Goal: Communication & Community: Answer question/provide support

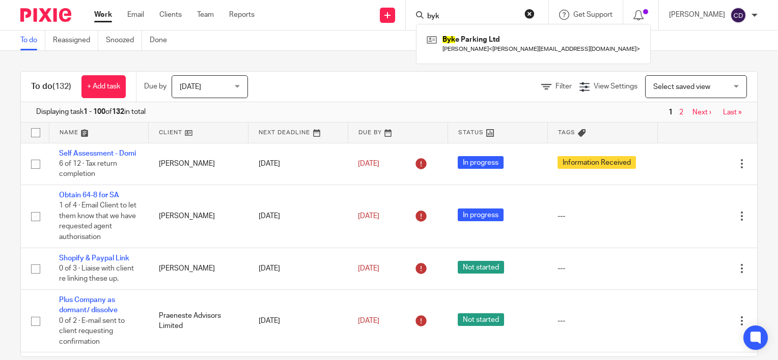
type input "byk"
click at [468, 31] on div "Byk e Parking Ltd Michael Horrigan < michael@wearevelocitii.com >" at bounding box center [533, 44] width 235 height 40
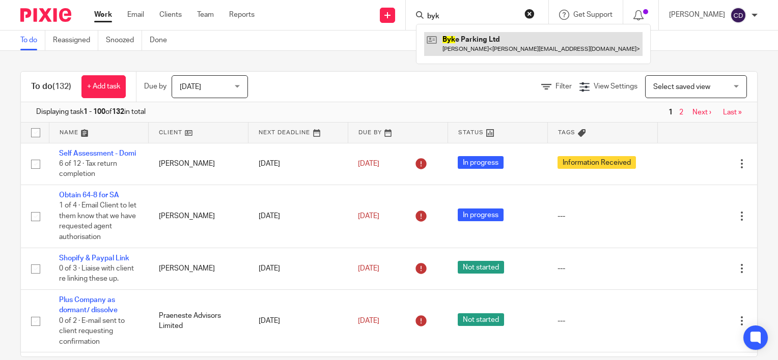
click at [471, 50] on link at bounding box center [533, 43] width 218 height 23
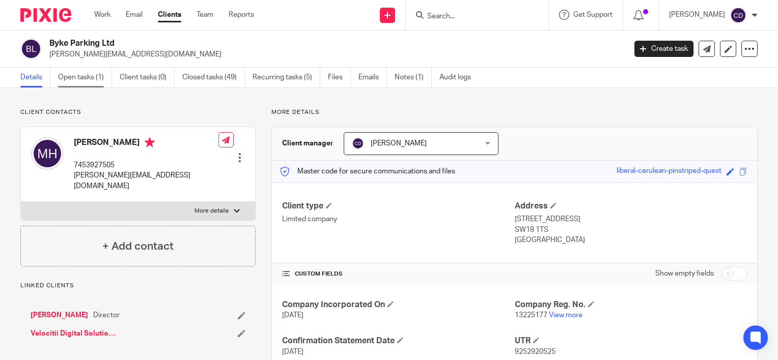
click at [69, 74] on link "Open tasks (1)" at bounding box center [85, 78] width 54 height 20
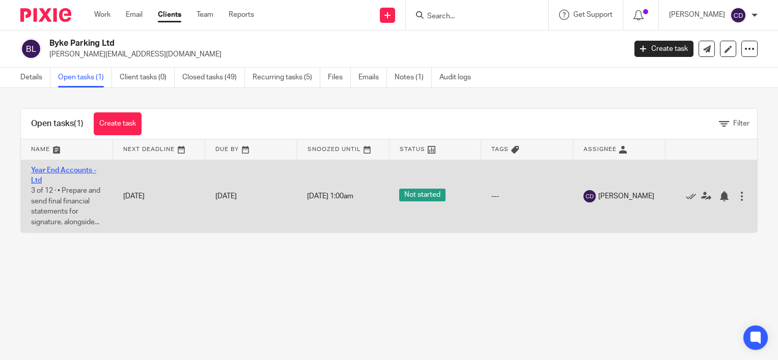
click at [73, 171] on link "Year End Accounts - Ltd" at bounding box center [63, 175] width 65 height 17
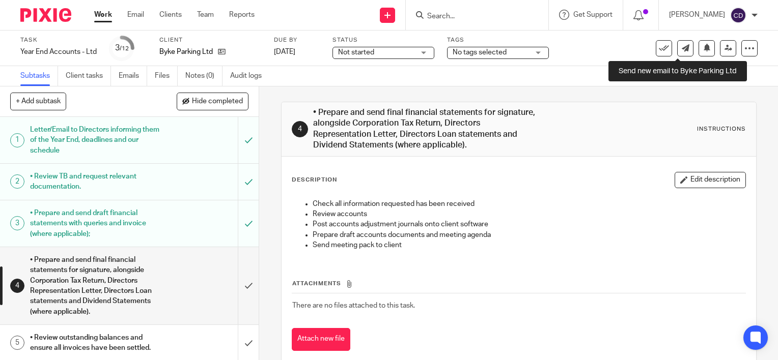
click at [678, 52] on link at bounding box center [685, 48] width 16 height 16
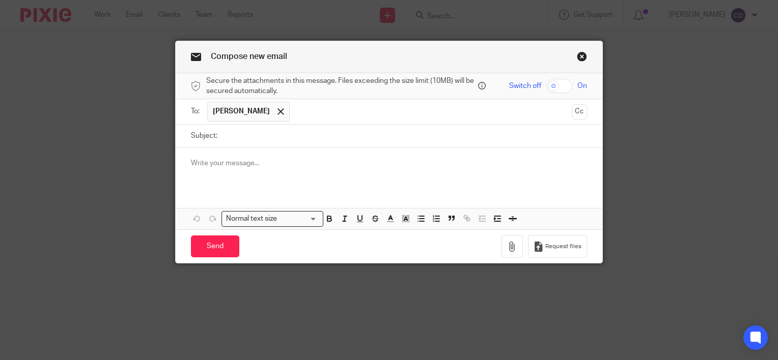
click at [399, 186] on div at bounding box center [389, 168] width 427 height 40
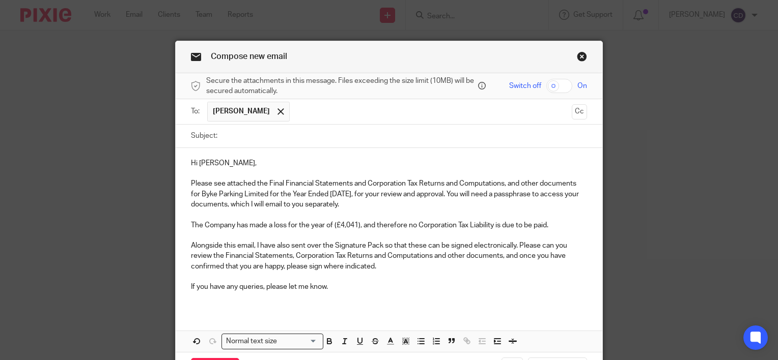
click at [365, 136] on input "Subject:" at bounding box center [405, 136] width 365 height 23
type input "Byke Parking Ltd - YE 31 March 2025"
click at [546, 89] on input "checkbox" at bounding box center [559, 86] width 26 height 14
checkbox input "true"
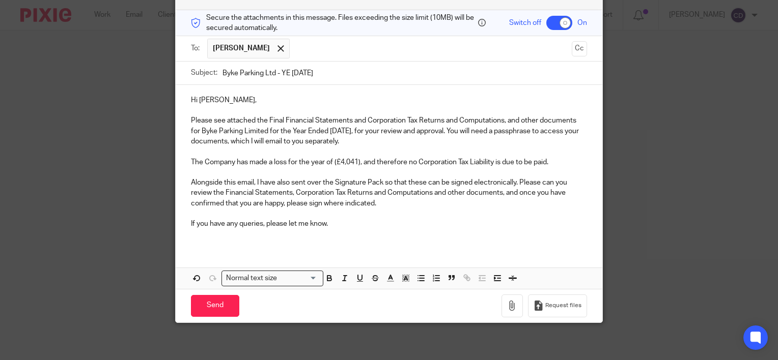
scroll to position [65, 0]
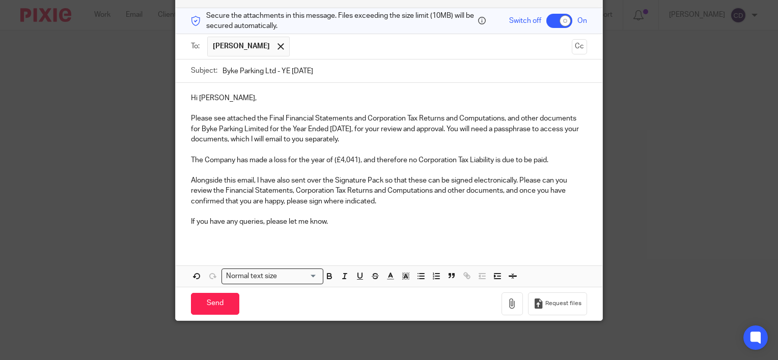
click at [295, 245] on div "Hi Michael, Please see attached the Final Financial Statements and Corporation …" at bounding box center [389, 185] width 427 height 204
click at [338, 226] on p "If you have any queries, please let me know." at bounding box center [389, 222] width 396 height 10
click at [347, 228] on p at bounding box center [389, 232] width 396 height 10
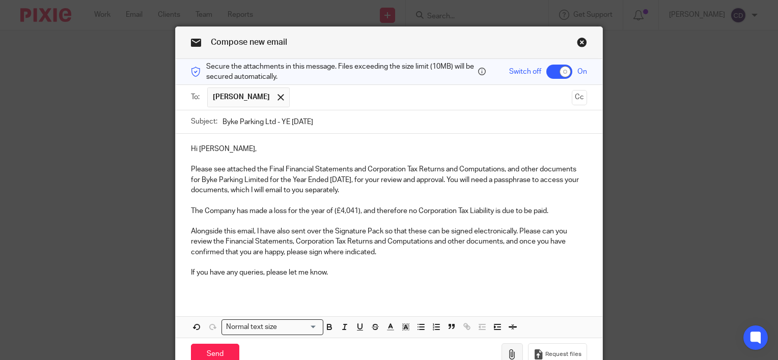
click at [515, 344] on button "button" at bounding box center [512, 355] width 21 height 23
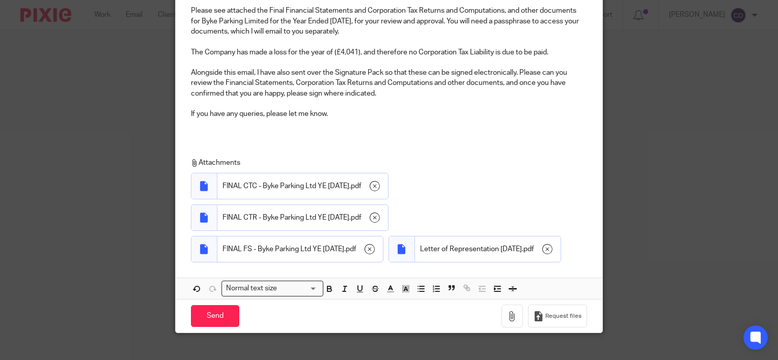
scroll to position [185, 0]
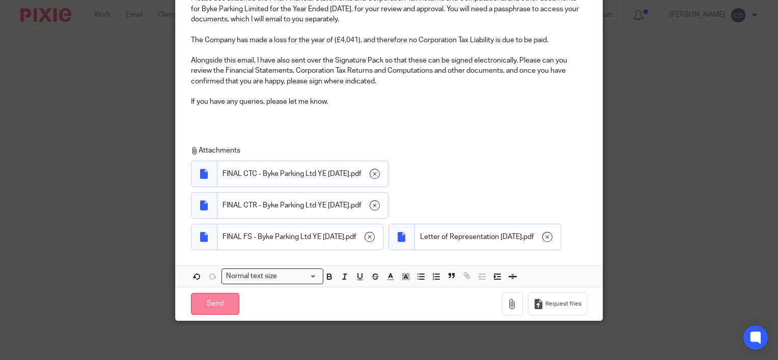
click at [216, 293] on input "Send" at bounding box center [215, 304] width 48 height 22
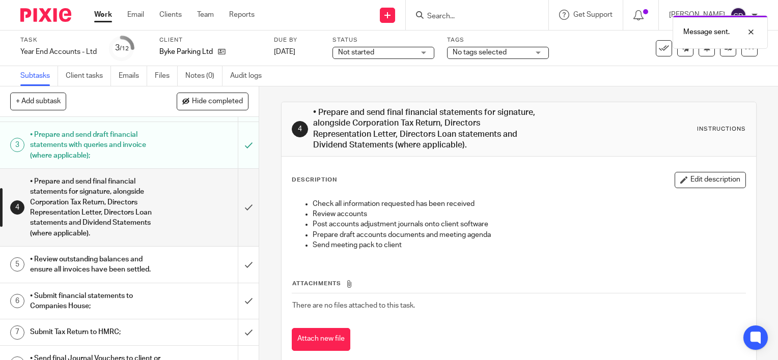
scroll to position [102, 0]
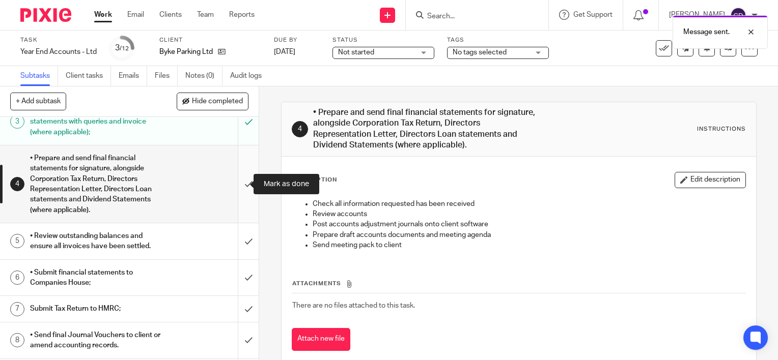
click at [241, 183] on input "submit" at bounding box center [129, 184] width 259 height 77
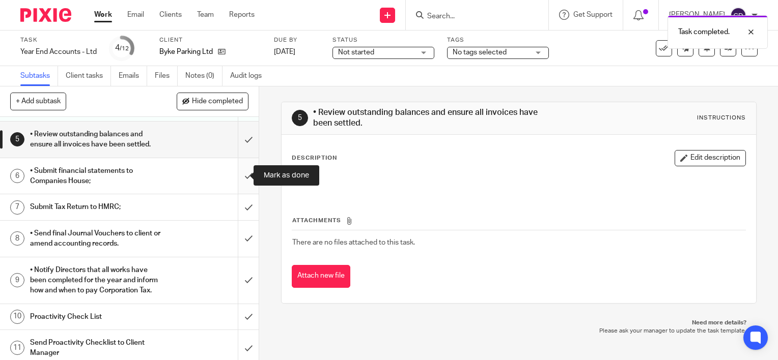
scroll to position [153, 0]
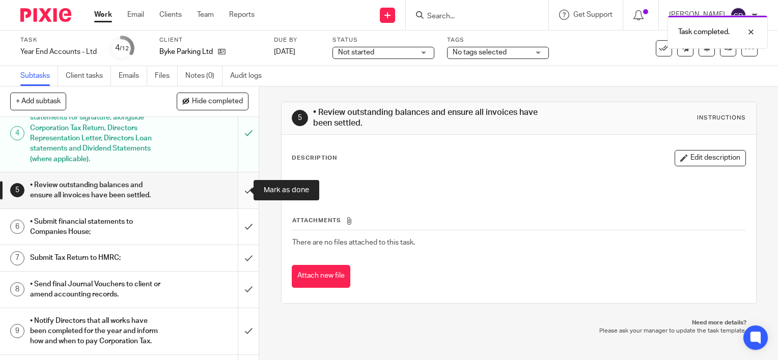
click at [237, 187] on input "submit" at bounding box center [129, 191] width 259 height 36
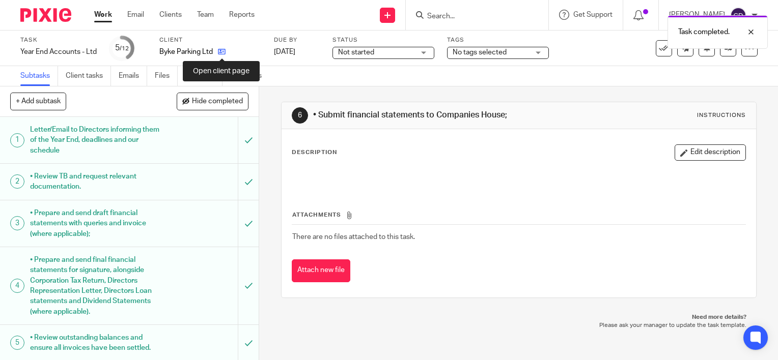
click at [224, 51] on icon at bounding box center [222, 52] width 8 height 8
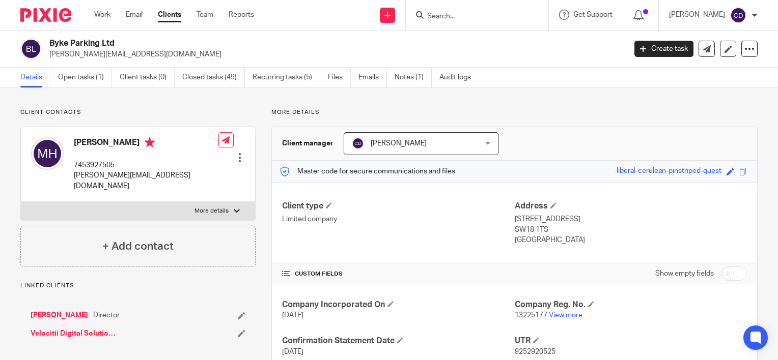
drag, startPoint x: 606, startPoint y: 166, endPoint x: 713, endPoint y: 178, distance: 107.6
click at [713, 178] on div "Master code for secure communications and files liberal-cerulean-pinstriped-que…" at bounding box center [514, 172] width 485 height 22
copy div "liberal-cerulean-pinstriped-quest"
click at [703, 51] on icon at bounding box center [707, 49] width 8 height 8
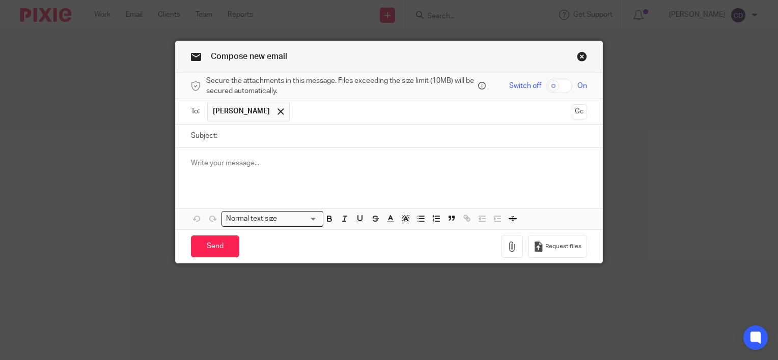
click at [318, 133] on input "Subject:" at bounding box center [405, 136] width 365 height 23
type input "Passphrase"
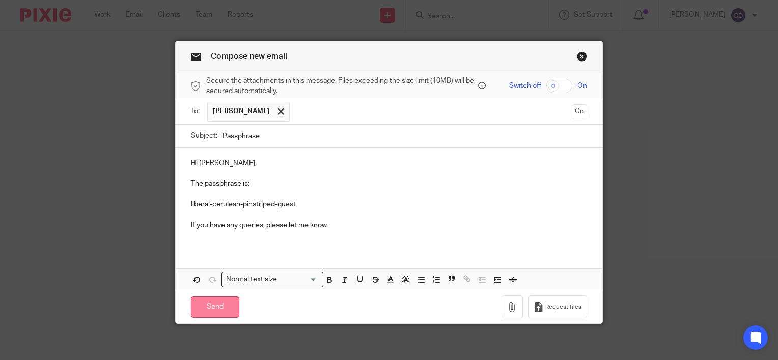
click at [217, 312] on input "Send" at bounding box center [215, 308] width 48 height 22
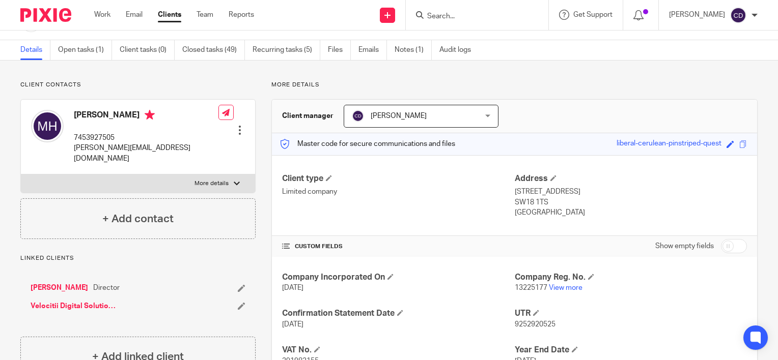
scroll to position [51, 0]
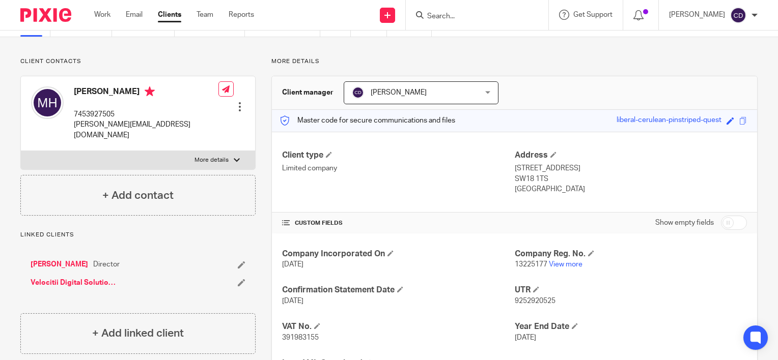
click at [456, 16] on input "Search" at bounding box center [472, 16] width 92 height 9
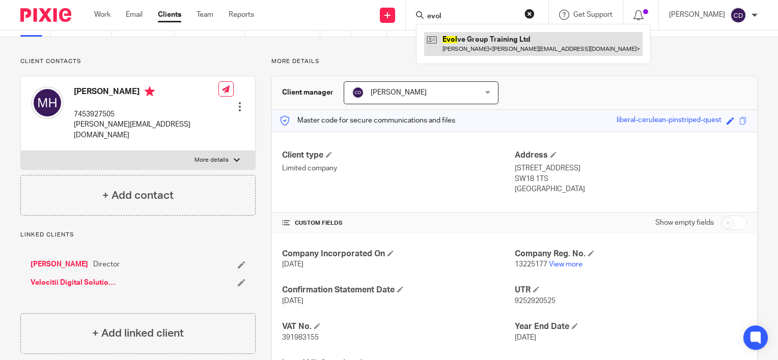
type input "evol"
click at [501, 50] on link at bounding box center [533, 43] width 218 height 23
